Goal: Task Accomplishment & Management: Use online tool/utility

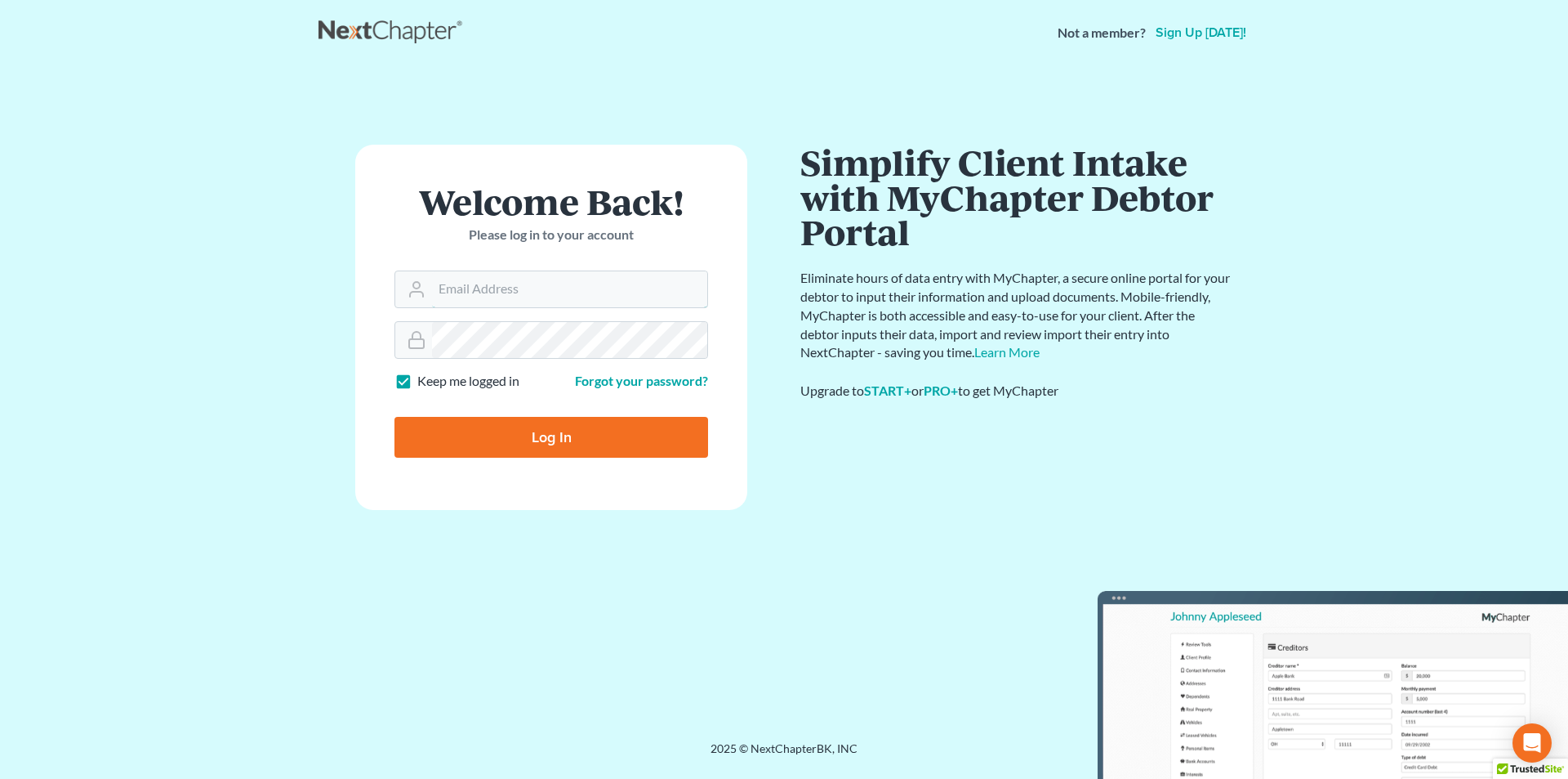
type input "[PERSON_NAME][EMAIL_ADDRESS][DOMAIN_NAME]"
click at [584, 437] on input "Log In" at bounding box center [551, 437] width 313 height 41
type input "Thinking..."
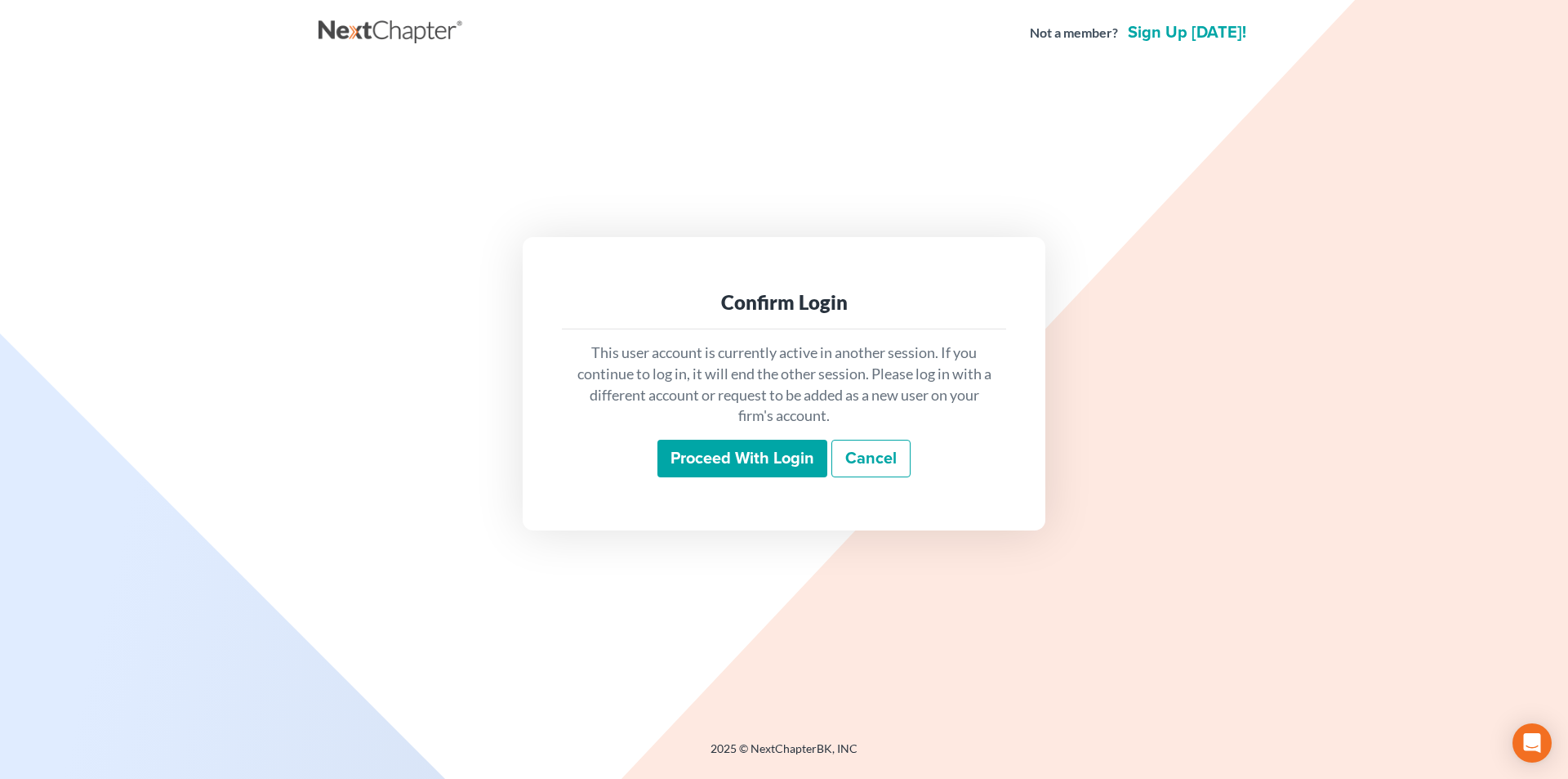
click at [720, 450] on input "Proceed with login" at bounding box center [742, 458] width 170 height 38
